Goal: Information Seeking & Learning: Understand process/instructions

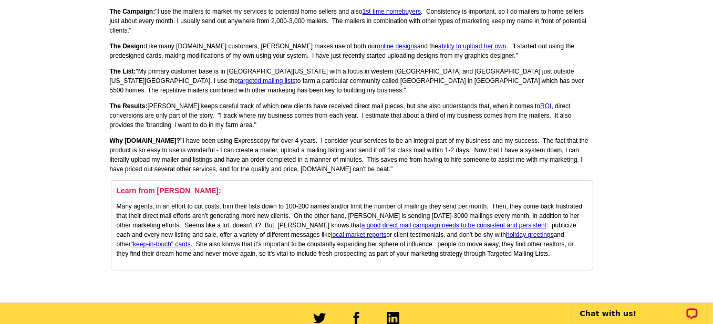
scroll to position [210, 0]
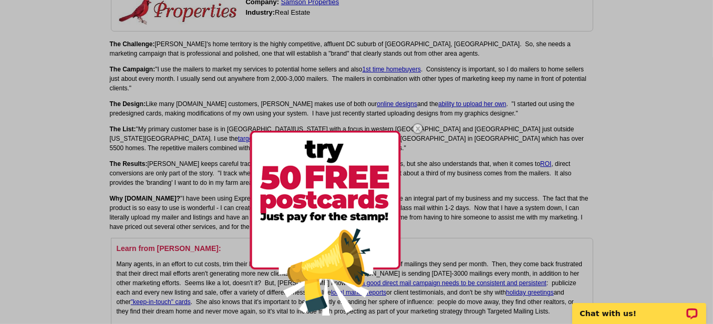
click at [417, 130] on img at bounding box center [418, 129] width 30 height 30
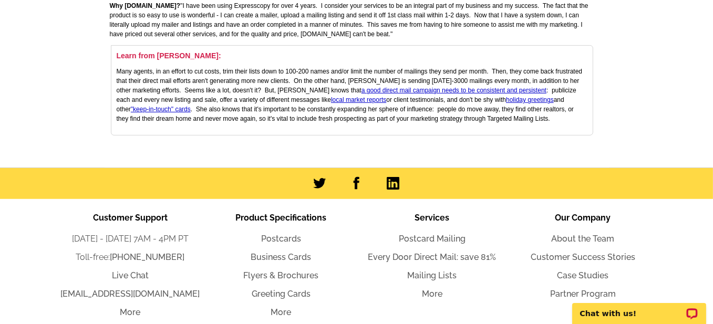
scroll to position [421, 0]
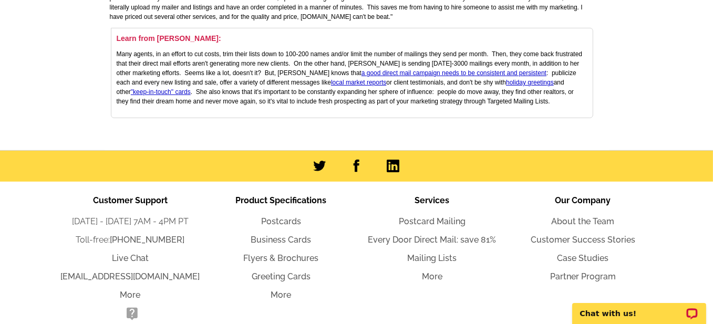
click at [471, 231] on ul "Postcard Mailing Every Door Direct Mail: save 81% Mailing Lists More" at bounding box center [432, 250] width 151 height 68
click at [471, 235] on link "Every Door Direct Mail: save 81%" at bounding box center [432, 240] width 128 height 10
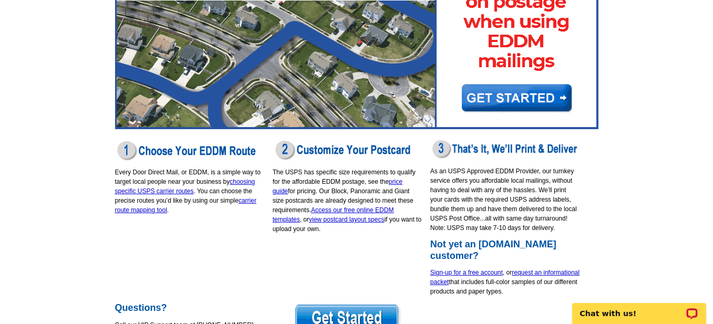
scroll to position [210, 0]
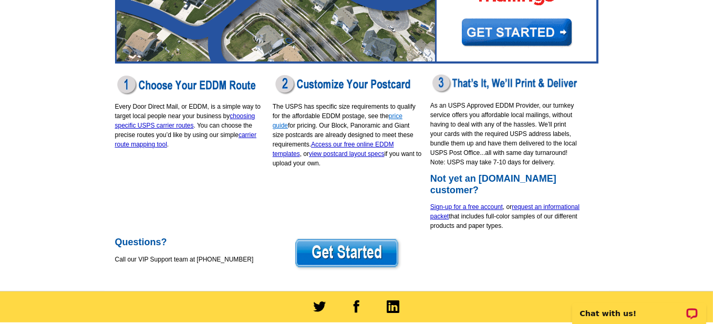
click at [403, 115] on link "price guide" at bounding box center [338, 121] width 130 height 17
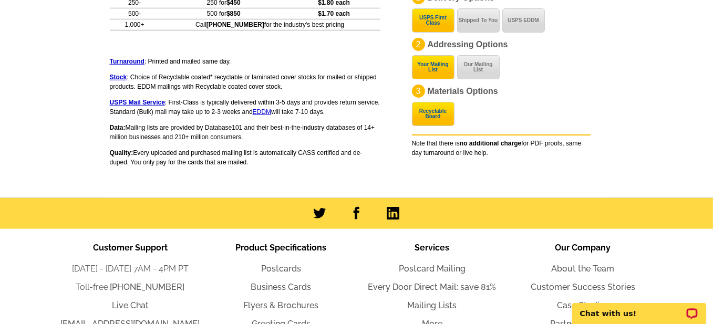
scroll to position [894, 0]
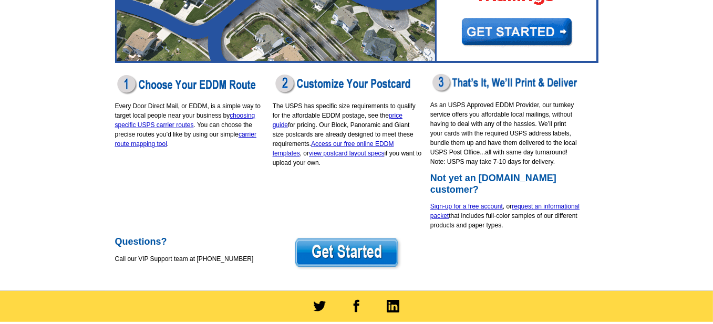
scroll to position [210, 0]
